Goal: Task Accomplishment & Management: Complete application form

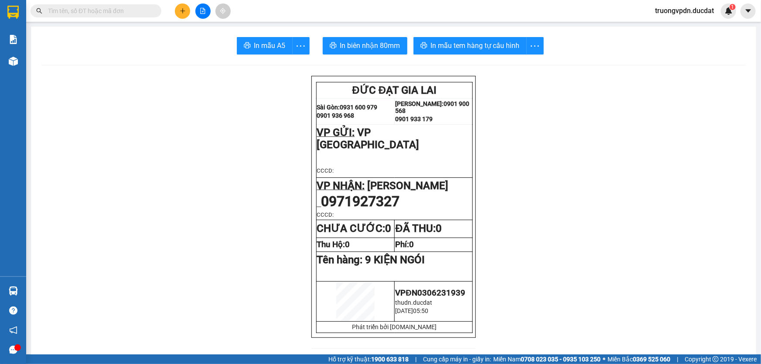
click at [204, 14] on button at bounding box center [202, 10] width 15 height 15
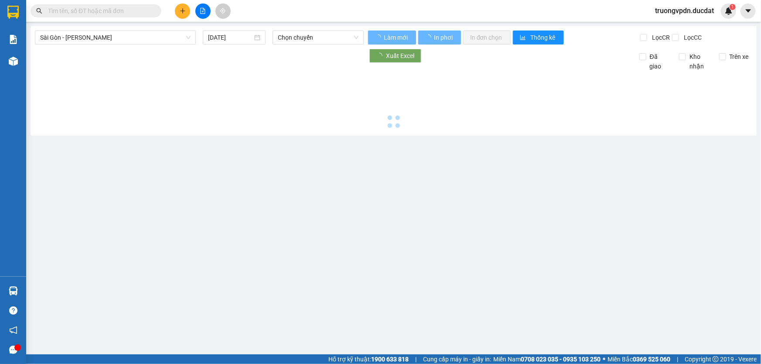
type input "[DATE]"
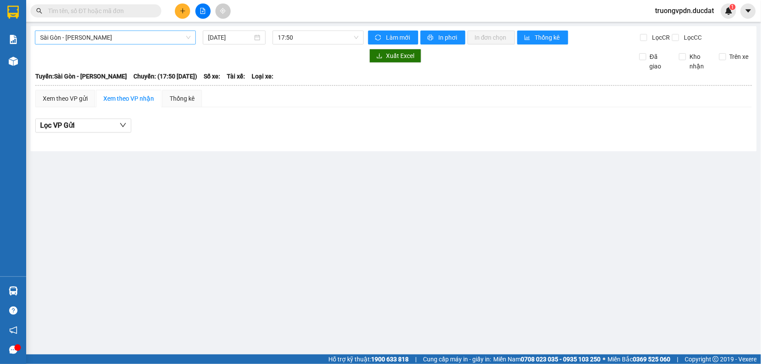
click at [131, 34] on span "Sài Gòn - [PERSON_NAME]" at bounding box center [115, 37] width 150 height 13
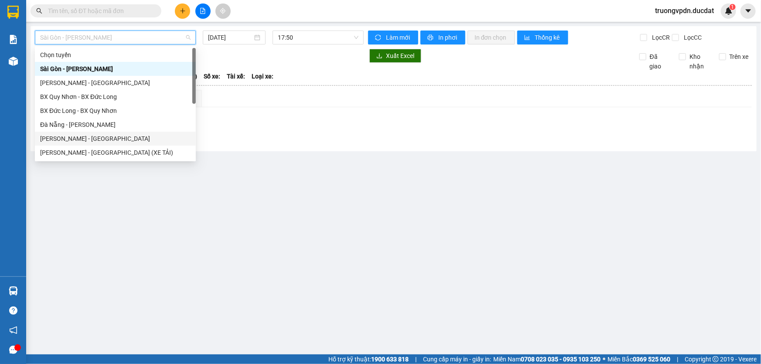
click at [72, 140] on div "[PERSON_NAME] - [GEOGRAPHIC_DATA]" at bounding box center [115, 139] width 150 height 10
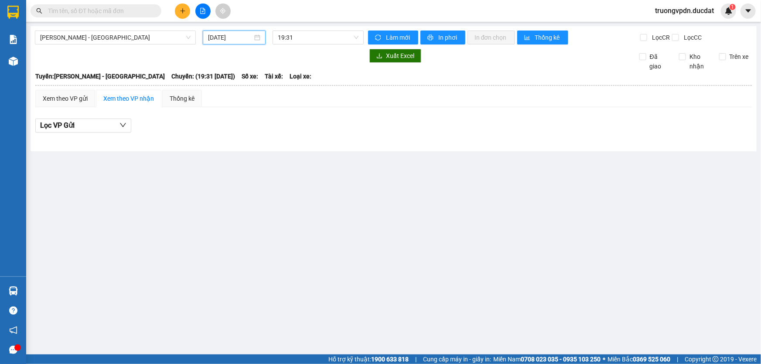
click at [240, 40] on input "[DATE]" at bounding box center [230, 38] width 44 height 10
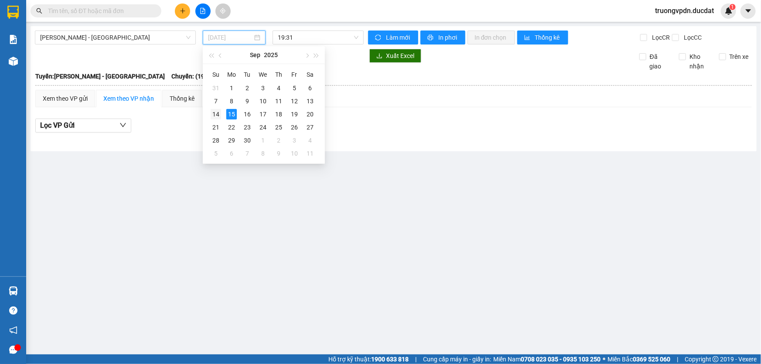
click at [215, 118] on div "14" at bounding box center [216, 114] width 10 height 10
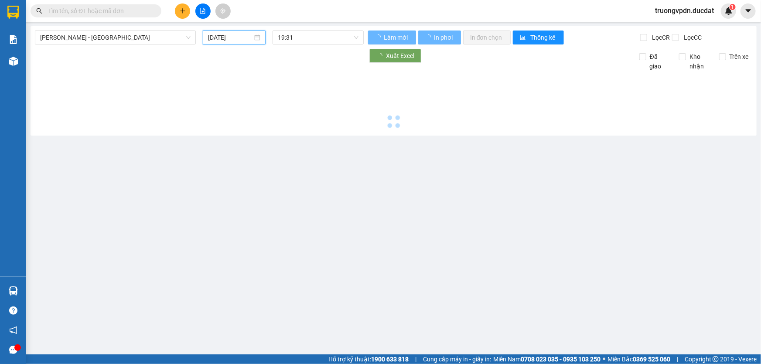
type input "[DATE]"
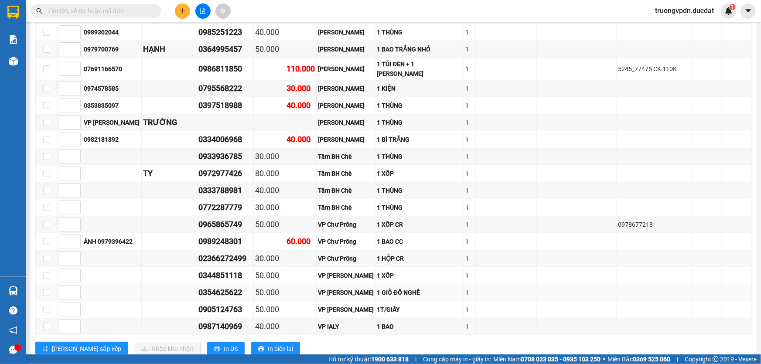
scroll to position [1854, 0]
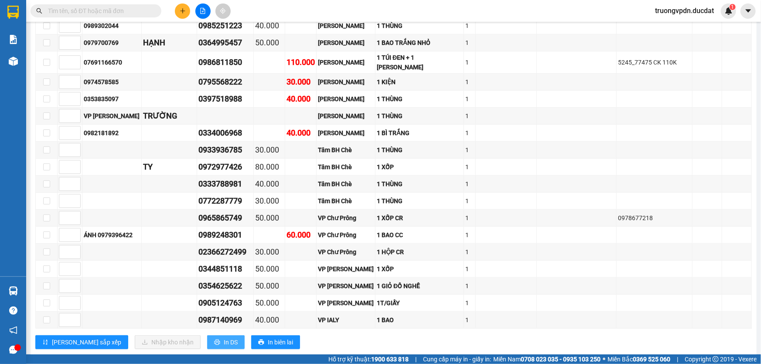
click at [207, 335] on button "In DS" at bounding box center [226, 342] width 38 height 14
click at [224, 338] on span "In DS" at bounding box center [231, 343] width 14 height 10
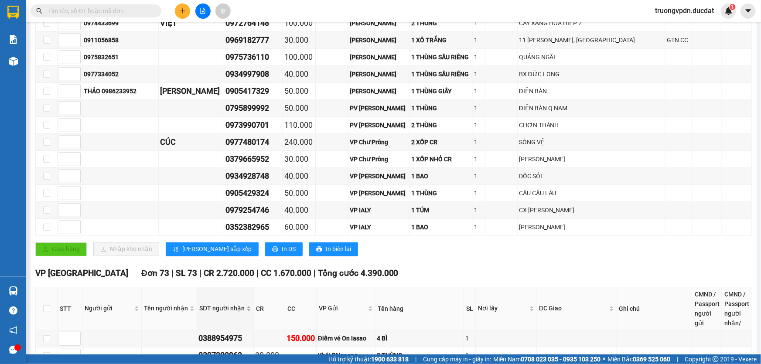
scroll to position [625, 0]
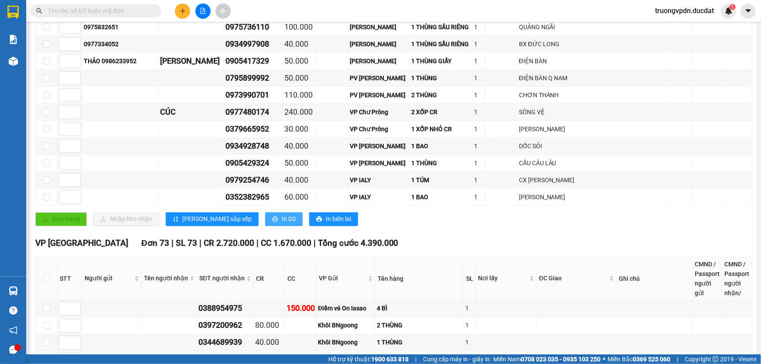
click at [265, 213] on button "In DS" at bounding box center [284, 219] width 38 height 14
click at [135, 10] on input "text" at bounding box center [99, 11] width 103 height 10
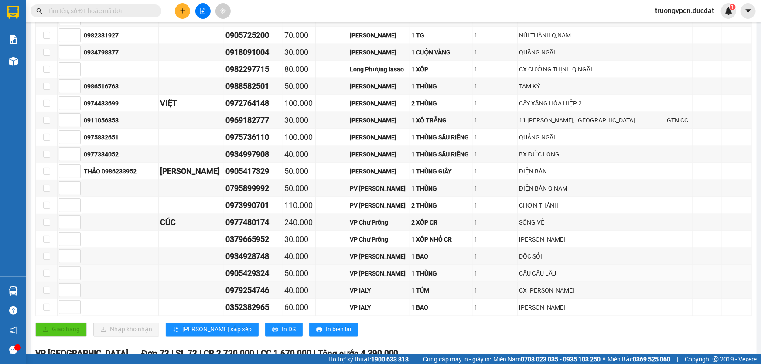
scroll to position [546, 0]
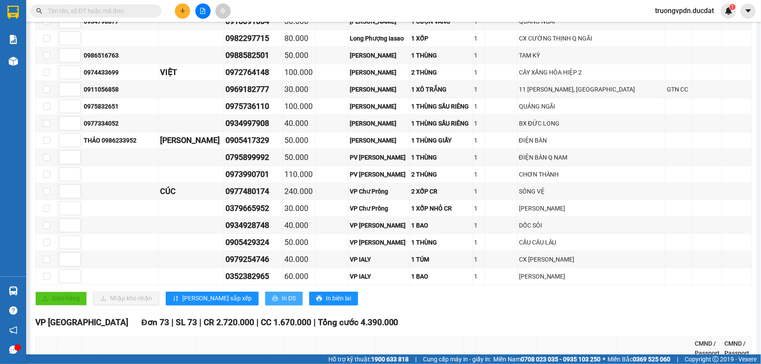
click at [282, 294] on span "In DS" at bounding box center [289, 299] width 14 height 10
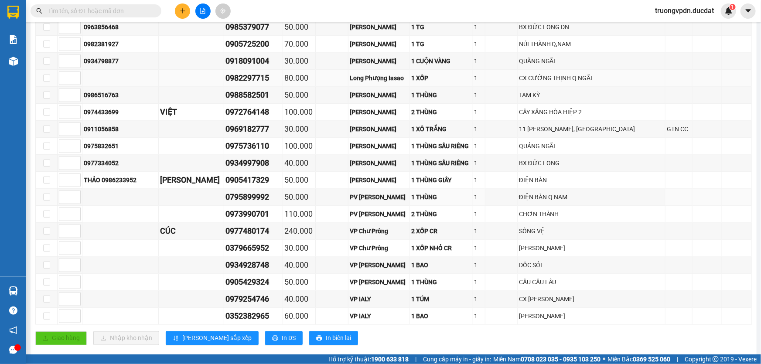
scroll to position [467, 0]
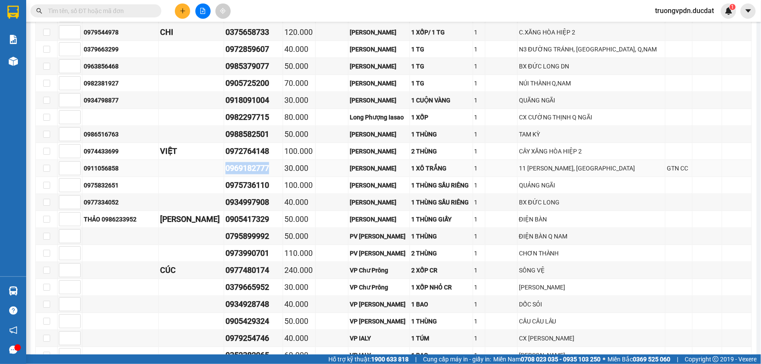
drag, startPoint x: 275, startPoint y: 164, endPoint x: 220, endPoint y: 168, distance: 55.5
click at [220, 168] on tr "0911056858 0969182777 30.000 [PERSON_NAME] 1 XÔ TRẮNG 1 11 TỐ HỮU, HẢI CHÂU GTN…" at bounding box center [394, 168] width 716 height 17
copy div "0969182777"
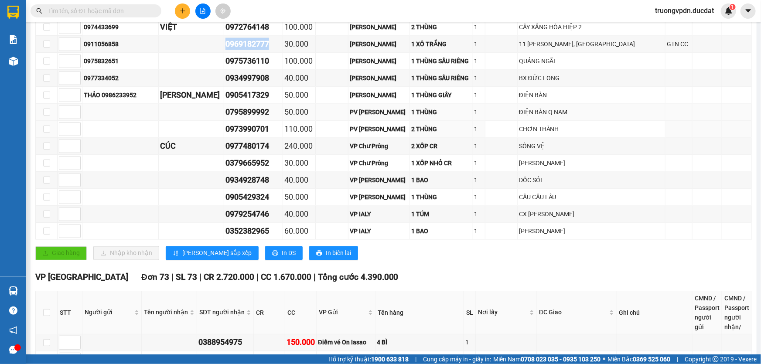
scroll to position [546, 0]
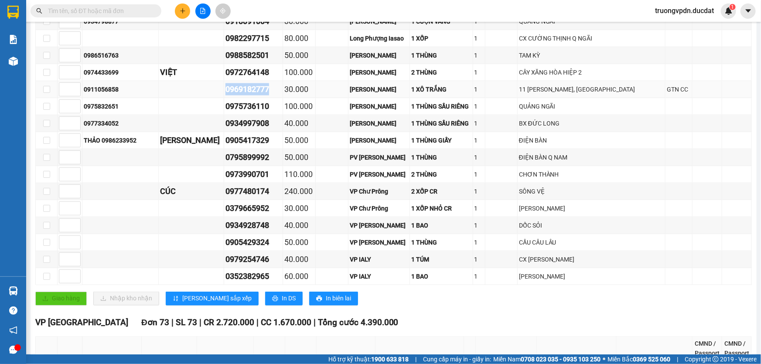
copy div "0969182777"
click at [67, 10] on input "text" at bounding box center [99, 11] width 103 height 10
click at [142, 13] on input "text" at bounding box center [99, 11] width 103 height 10
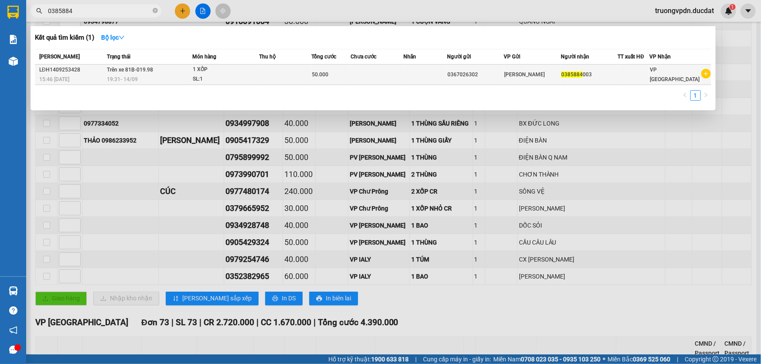
type input "0385884"
click at [574, 74] on span "0385884" at bounding box center [571, 75] width 21 height 6
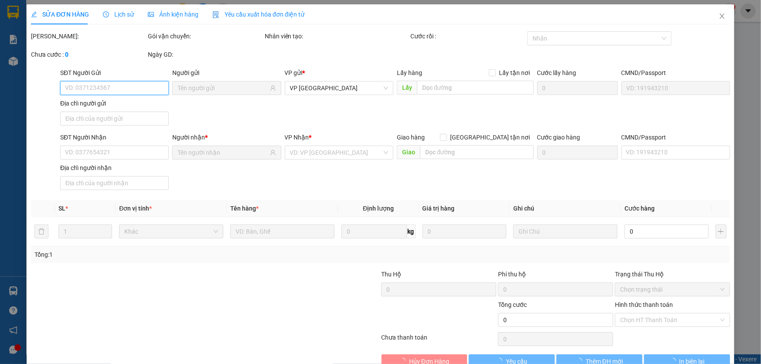
type input "0367026302"
type input "0385884003"
type input "50.000"
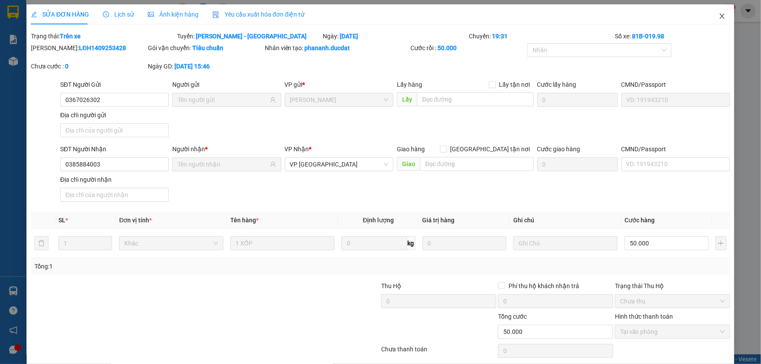
click at [719, 18] on icon "close" at bounding box center [722, 16] width 7 height 7
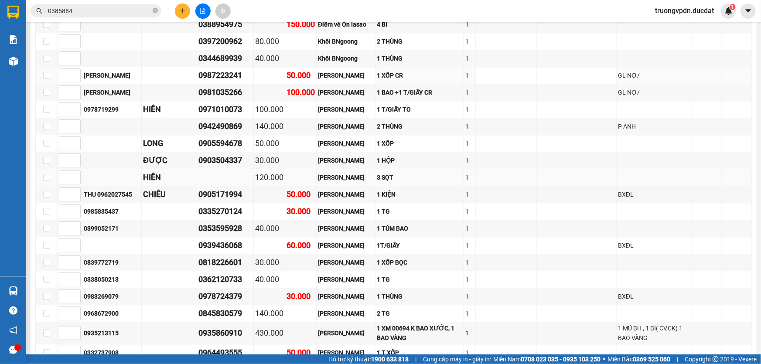
scroll to position [911, 0]
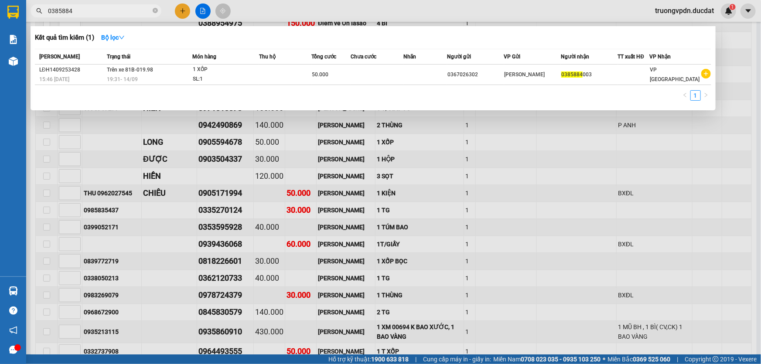
click at [106, 12] on input "0385884" at bounding box center [99, 11] width 103 height 10
click at [153, 10] on icon "close-circle" at bounding box center [155, 10] width 5 height 5
type input "0988153608"
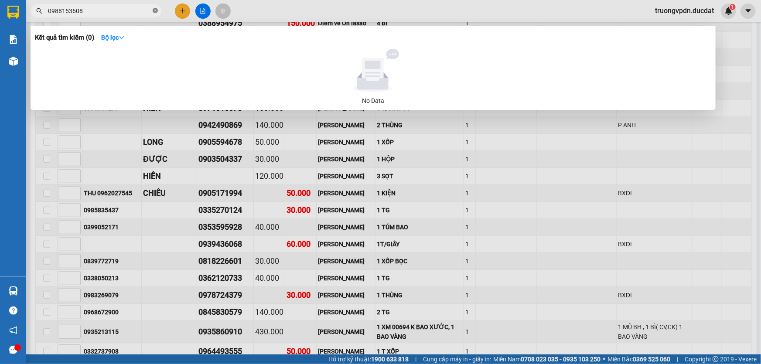
click at [154, 9] on icon "close-circle" at bounding box center [155, 10] width 5 height 5
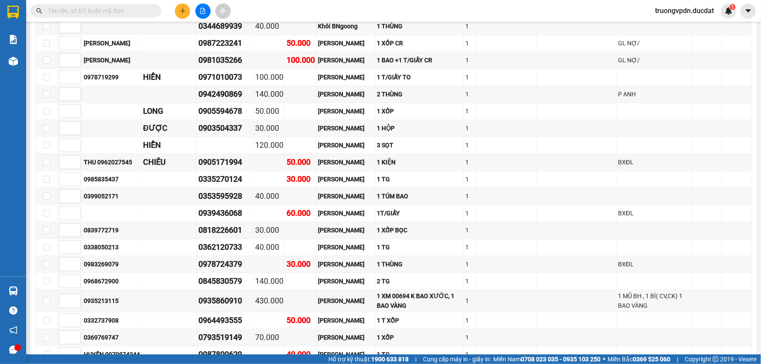
scroll to position [943, 0]
click at [126, 9] on input "text" at bounding box center [99, 11] width 103 height 10
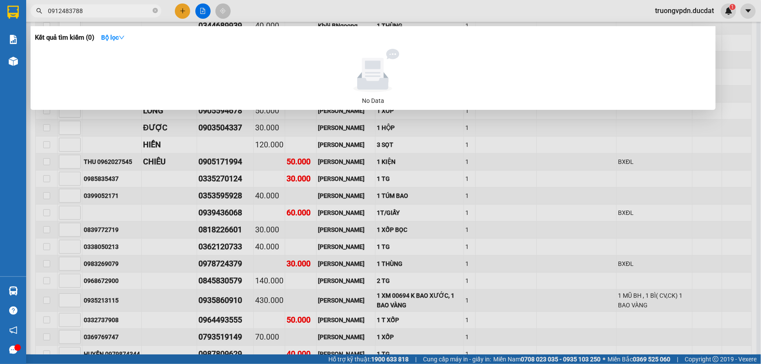
type input "0912483788"
click at [156, 13] on icon "close-circle" at bounding box center [155, 10] width 5 height 5
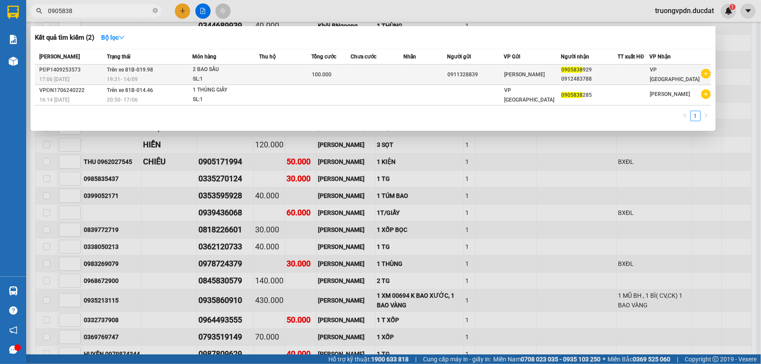
type input "0905838"
click at [598, 80] on div "0912483788" at bounding box center [589, 79] width 56 height 9
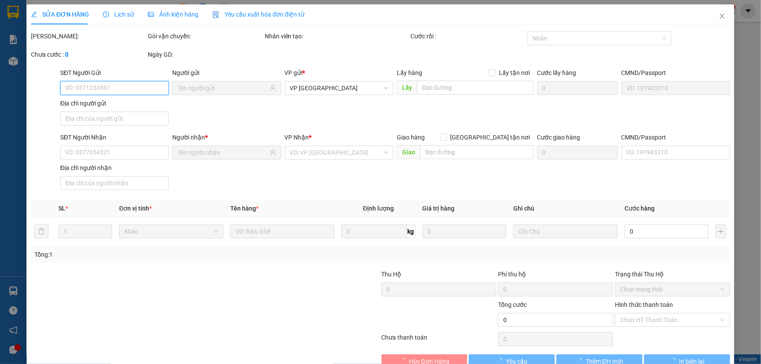
type input "0911328839"
type input "0905838929"
type input "0912483788"
type input "100.000"
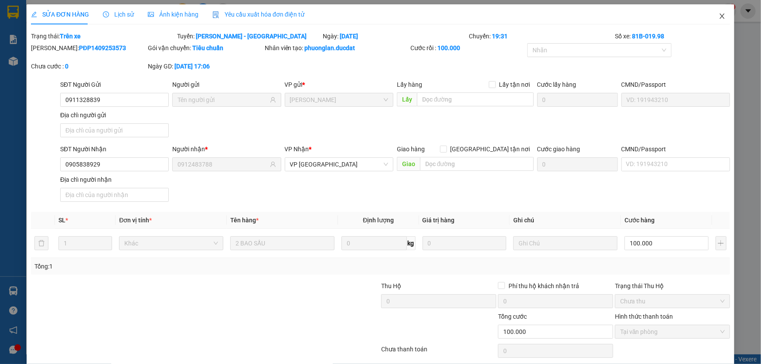
click at [719, 18] on icon "close" at bounding box center [722, 16] width 7 height 7
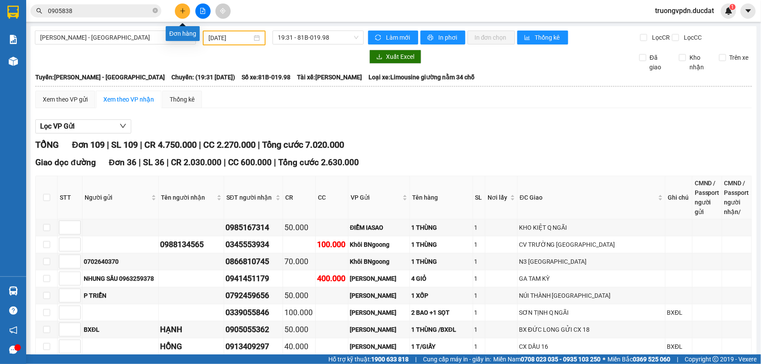
click at [183, 13] on icon "plus" at bounding box center [182, 10] width 0 height 5
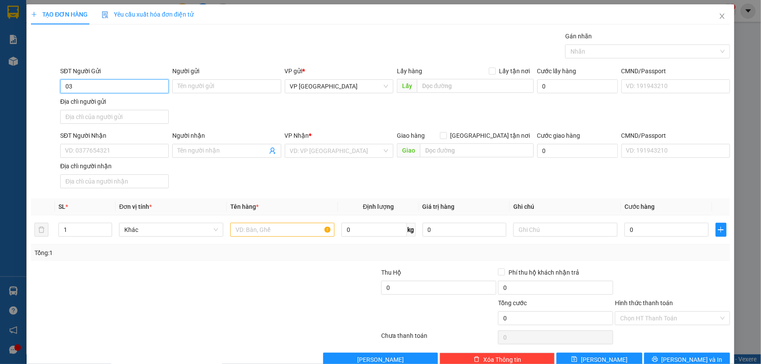
type input "0"
click at [719, 18] on icon "close" at bounding box center [722, 16] width 7 height 7
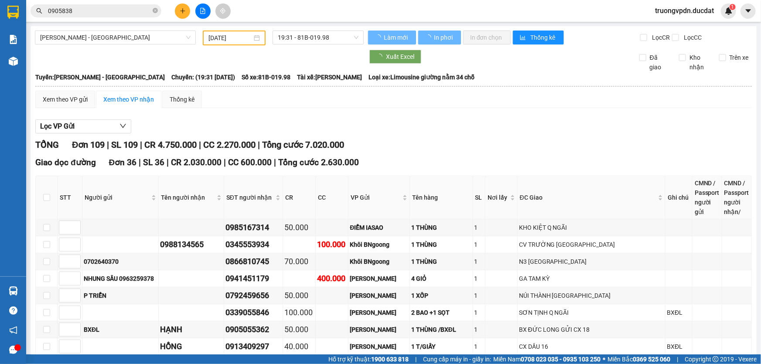
click at [119, 11] on input "0905838" at bounding box center [99, 11] width 103 height 10
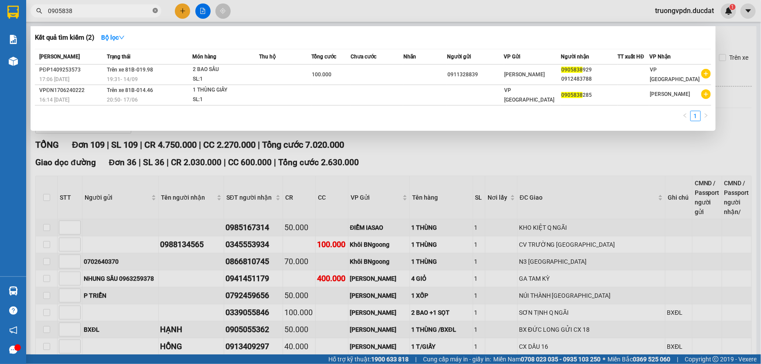
click at [154, 9] on icon "close-circle" at bounding box center [155, 10] width 5 height 5
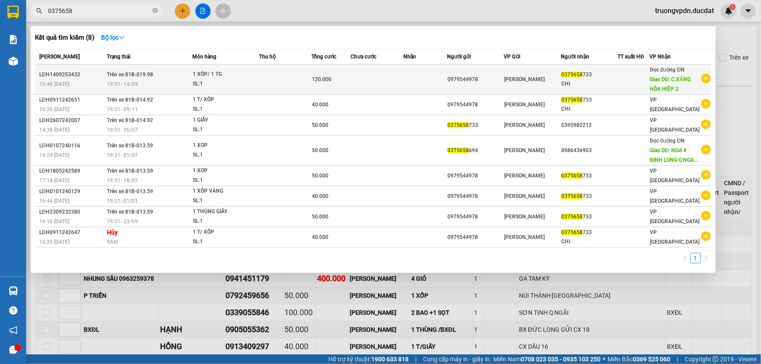
type input "0375658"
click at [409, 81] on td at bounding box center [425, 80] width 44 height 30
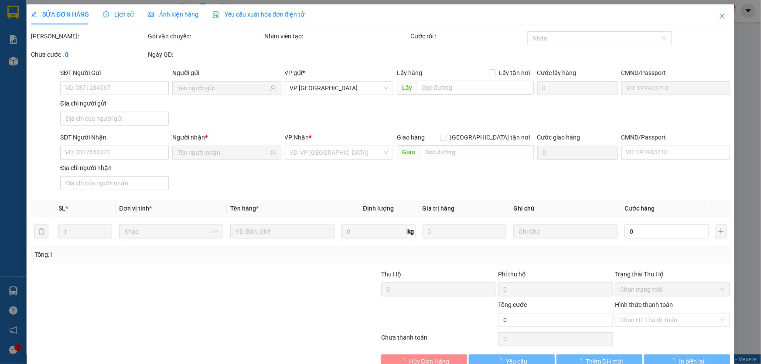
type input "0979544978"
type input "0375658733"
type input "CHI"
type input "C.XĂNG HÒA HIỆP 2"
type input "120.000"
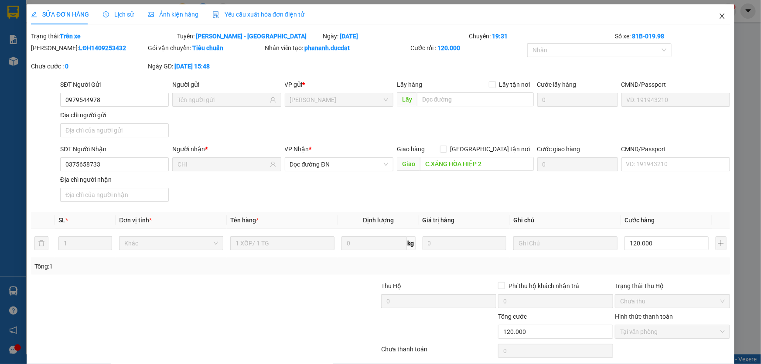
click at [721, 18] on span "Close" at bounding box center [722, 16] width 24 height 24
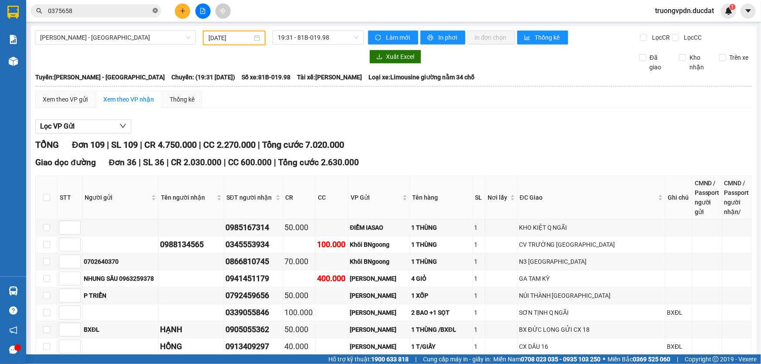
click at [155, 10] on icon "close-circle" at bounding box center [155, 10] width 5 height 5
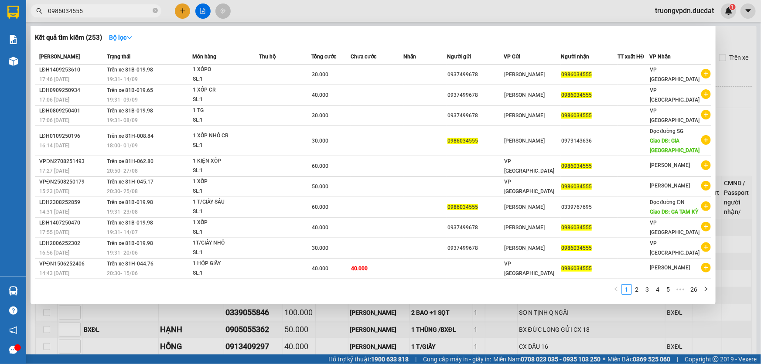
type input "0986034555"
click at [153, 11] on icon "close-circle" at bounding box center [155, 10] width 5 height 5
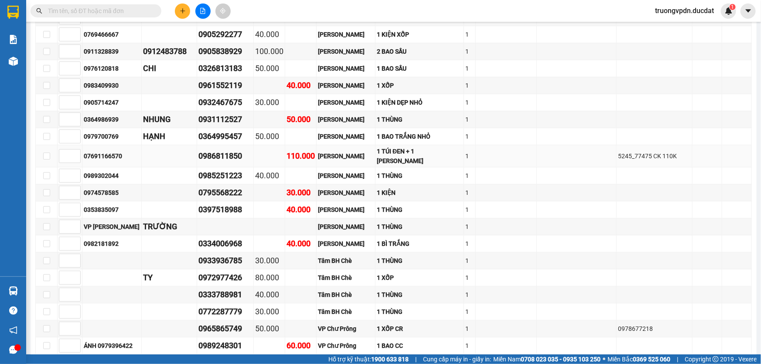
scroll to position [1744, 0]
drag, startPoint x: 255, startPoint y: 107, endPoint x: 211, endPoint y: 104, distance: 44.2
click at [211, 113] on div "0931112527" at bounding box center [225, 119] width 54 height 12
copy div "0931112527"
click at [146, 11] on input "text" at bounding box center [99, 11] width 103 height 10
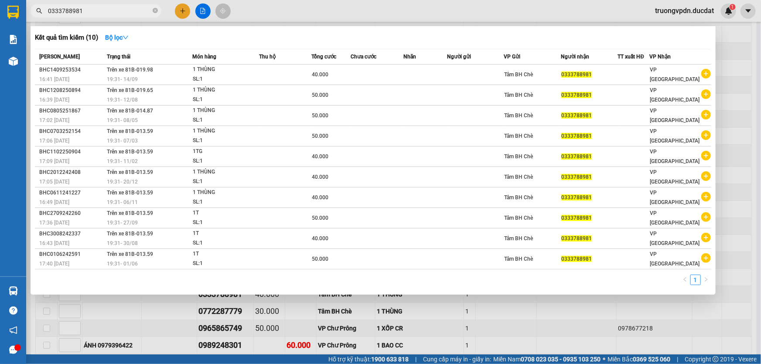
type input "0333788981"
click at [157, 11] on icon "close-circle" at bounding box center [155, 10] width 5 height 5
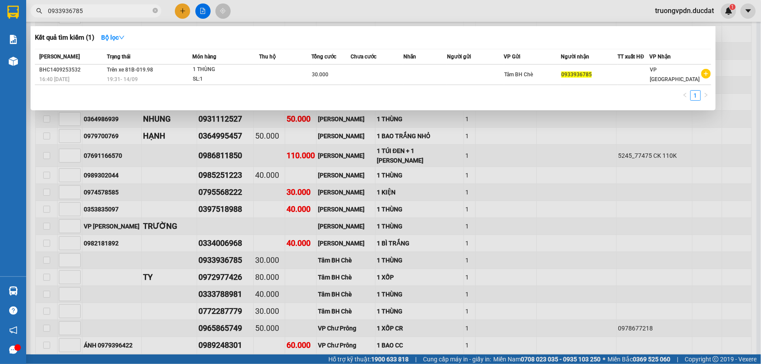
type input "0933936785"
click at [155, 12] on icon "close-circle" at bounding box center [155, 10] width 5 height 5
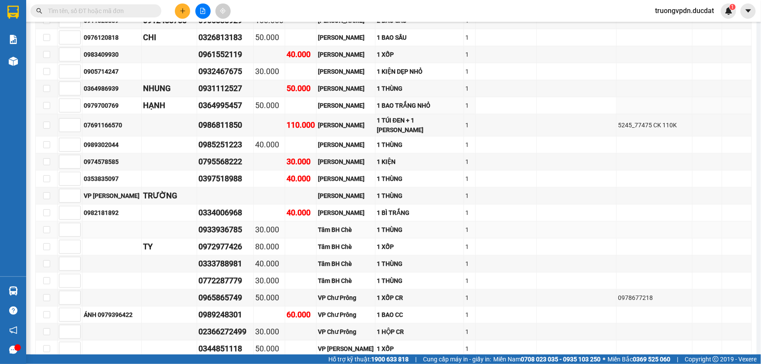
scroll to position [1823, 0]
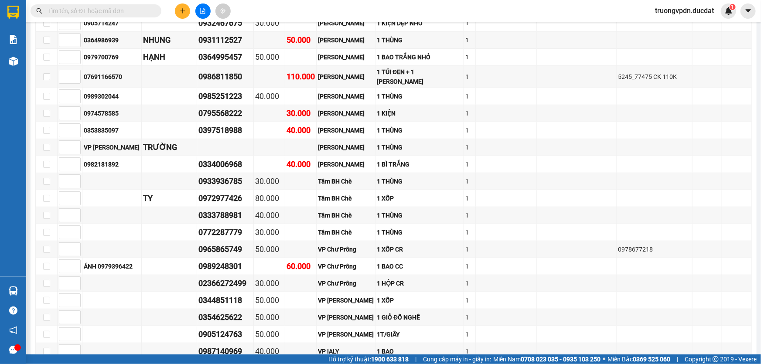
click at [142, 9] on input "text" at bounding box center [99, 11] width 103 height 10
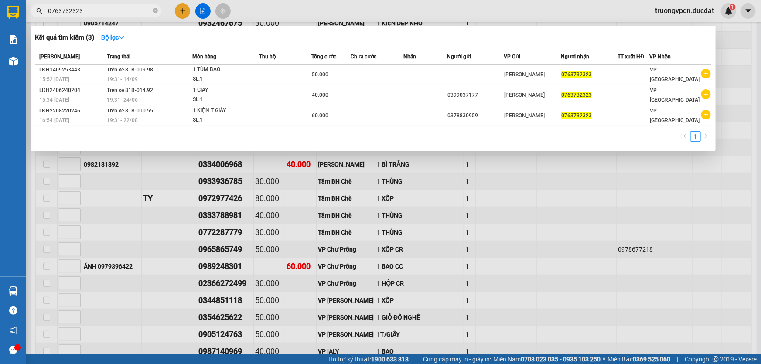
type input "0763732323"
click at [157, 8] on icon "close-circle" at bounding box center [155, 10] width 5 height 5
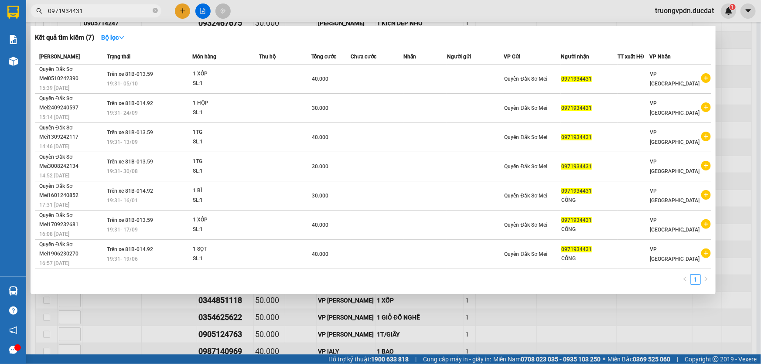
type input "0971934431"
click at [153, 11] on icon "close-circle" at bounding box center [155, 10] width 5 height 5
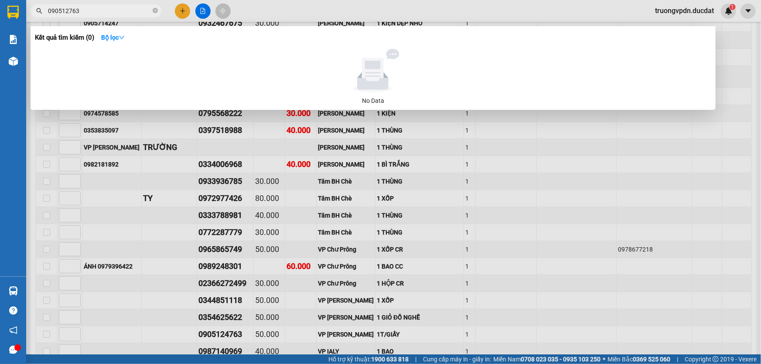
click at [67, 10] on input "090512763" at bounding box center [99, 11] width 103 height 10
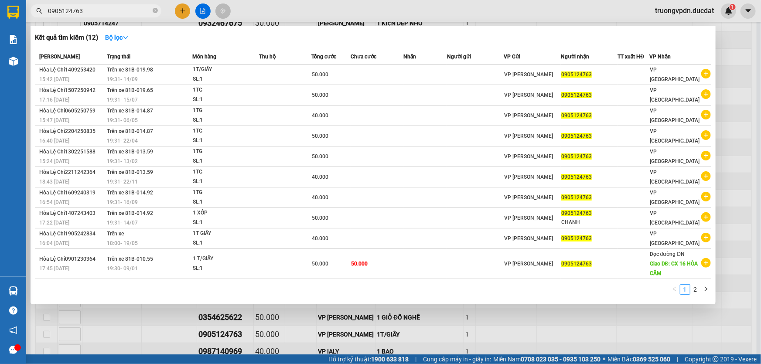
type input "0905124763"
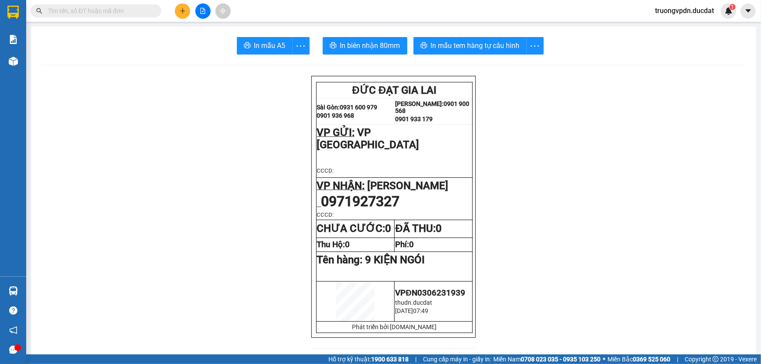
click at [177, 9] on button at bounding box center [182, 10] width 15 height 15
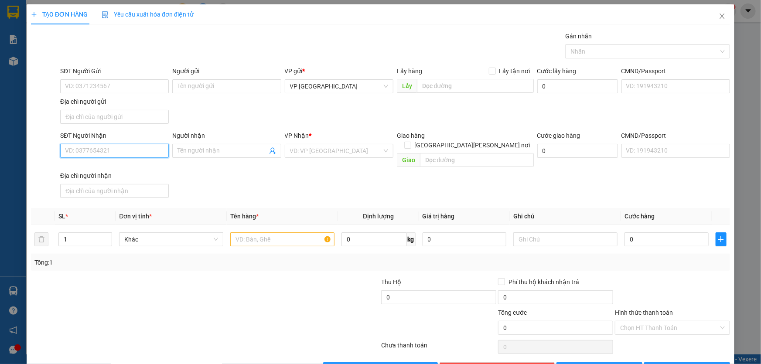
click at [112, 145] on input "SĐT Người Nhận" at bounding box center [114, 151] width 109 height 14
click at [719, 17] on icon "close" at bounding box center [722, 16] width 7 height 7
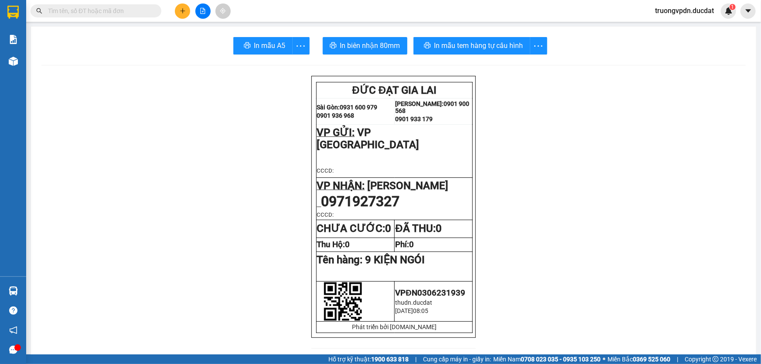
click at [135, 13] on input "text" at bounding box center [99, 11] width 103 height 10
paste input "0931112527"
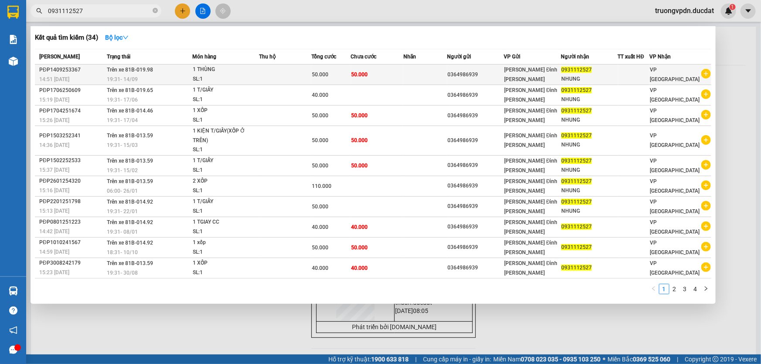
type input "0931112527"
click at [227, 72] on div "1 THÙNG" at bounding box center [225, 70] width 65 height 10
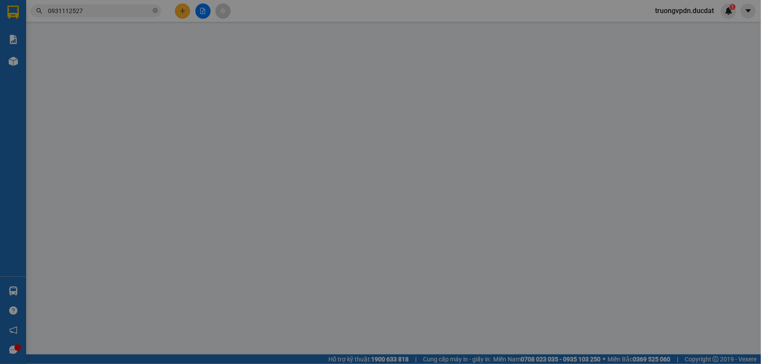
type input "0364986939"
type input "0931112527"
type input "NHUNG"
type input "50.000"
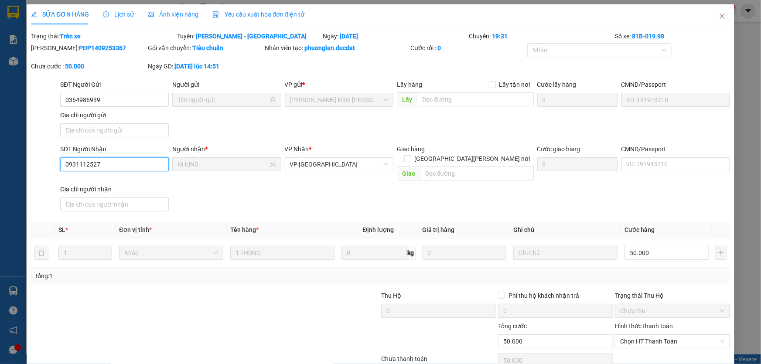
drag, startPoint x: 85, startPoint y: 167, endPoint x: 59, endPoint y: 167, distance: 26.2
click at [59, 167] on div "SĐT Người Nhận 0931112527 0931112527" at bounding box center [114, 164] width 112 height 40
click at [719, 18] on icon "close" at bounding box center [722, 16] width 7 height 7
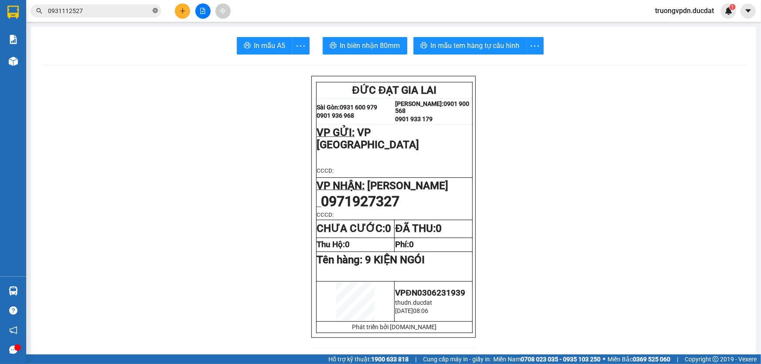
click at [155, 9] on icon "close-circle" at bounding box center [155, 10] width 5 height 5
type input "0"
